Goal: Navigation & Orientation: Find specific page/section

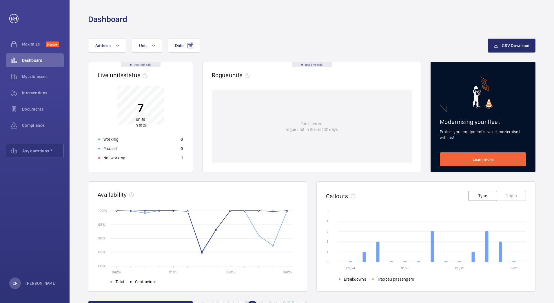
scroll to position [35, 0]
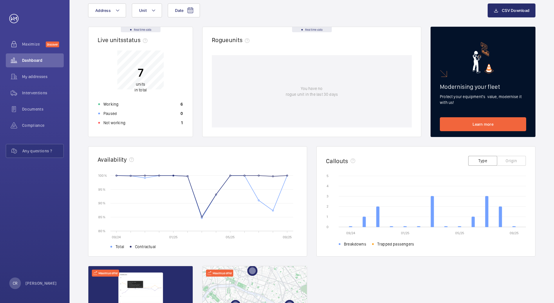
drag, startPoint x: 301, startPoint y: 10, endPoint x: 309, endPoint y: 8, distance: 7.5
click at [301, 10] on div "Date Address Unit" at bounding box center [288, 10] width 400 height 14
drag, startPoint x: 531, startPoint y: 0, endPoint x: 458, endPoint y: 17, distance: 75.0
click at [458, 17] on div "Date Address Unit" at bounding box center [288, 10] width 400 height 14
click at [369, 10] on div "Date Address Unit" at bounding box center [288, 10] width 400 height 14
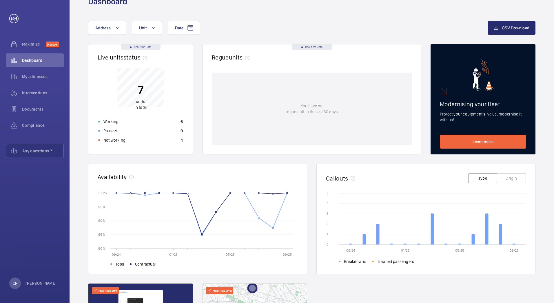
scroll to position [0, 0]
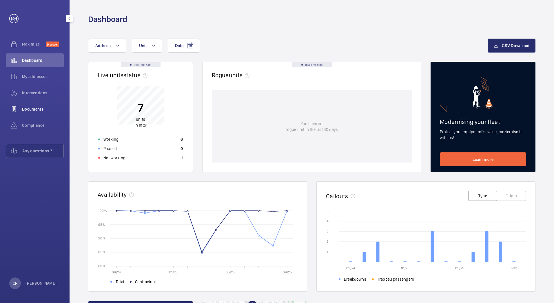
click at [29, 110] on span "Documents" at bounding box center [43, 109] width 42 height 6
